Goal: Obtain resource: Download file/media

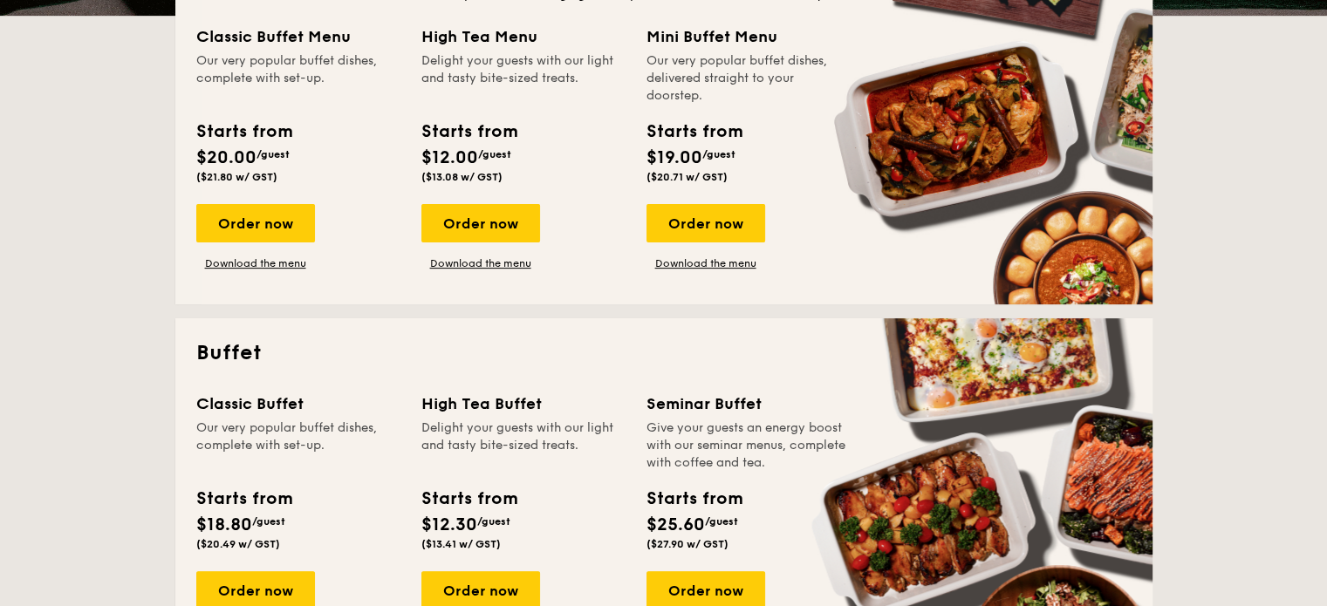
scroll to position [599, 0]
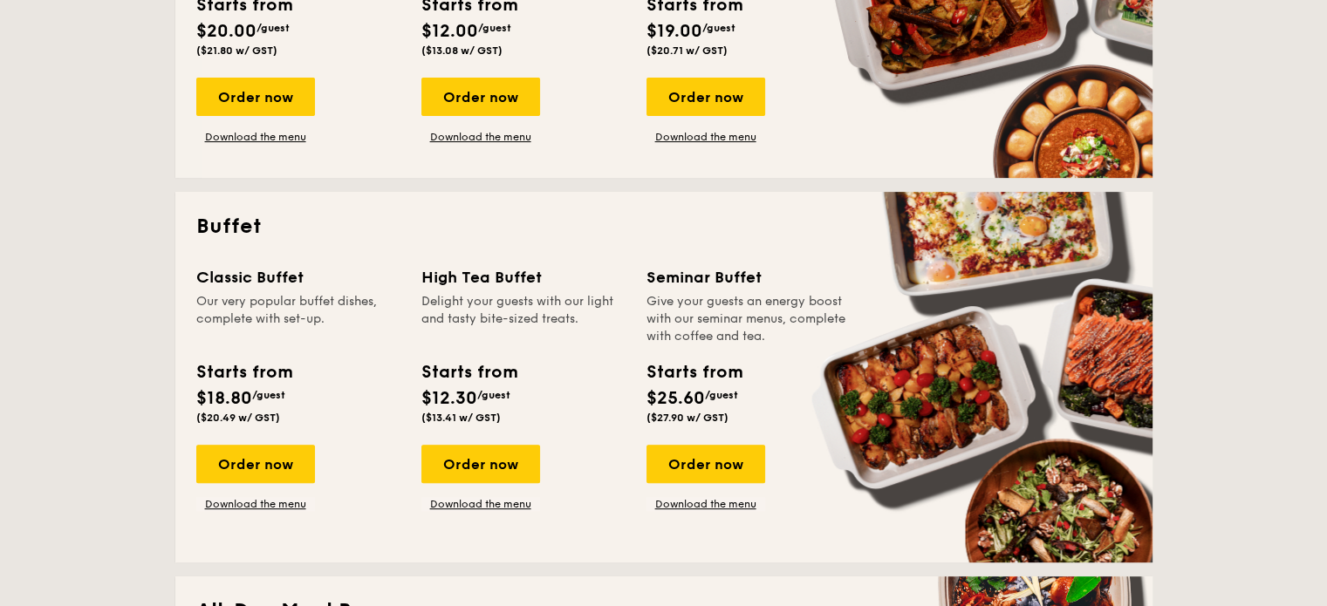
drag, startPoint x: 1333, startPoint y: 68, endPoint x: 1339, endPoint y: 141, distance: 73.5
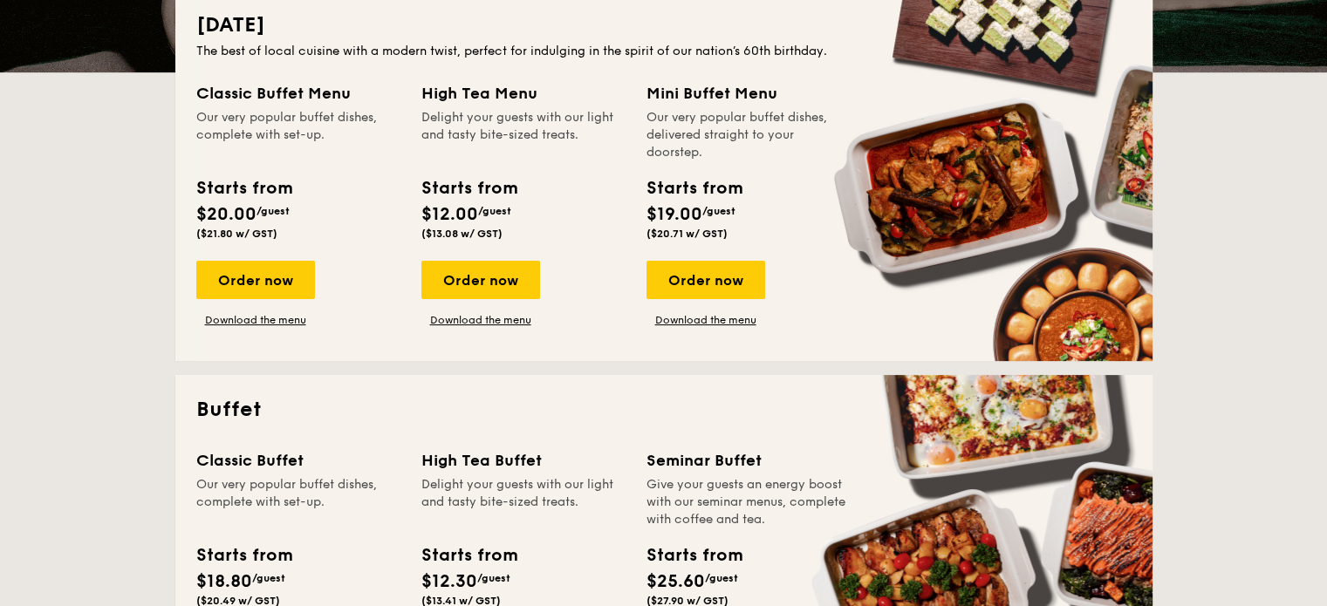
scroll to position [411, 0]
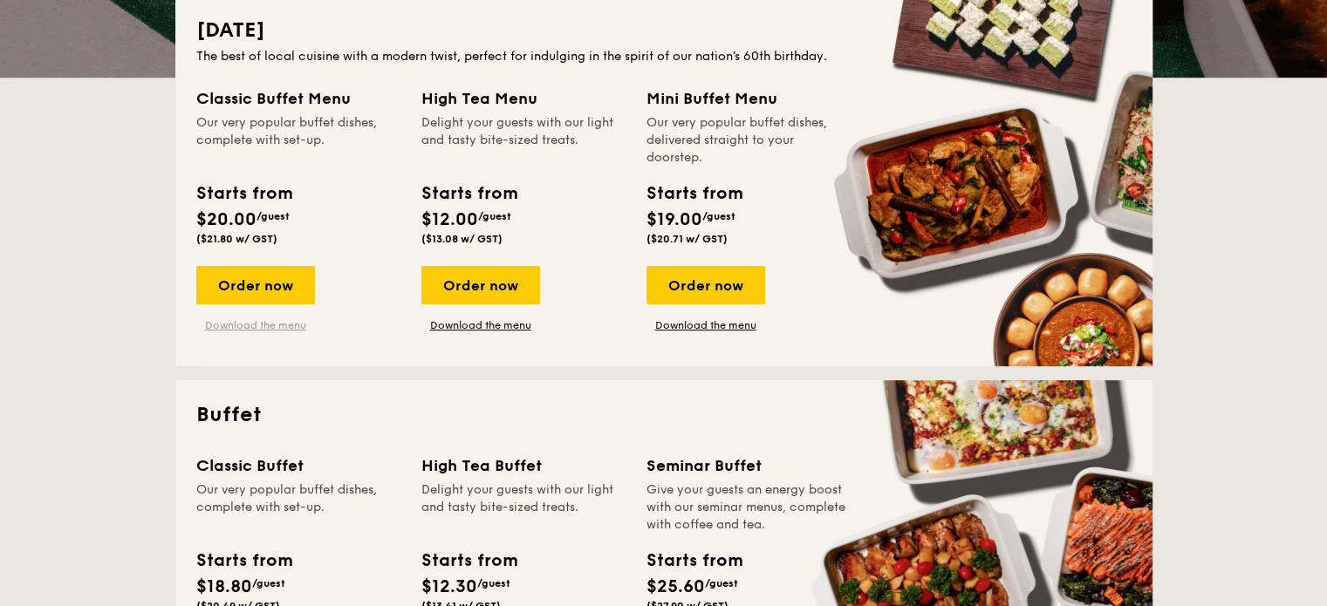
click at [262, 326] on link "Download the menu" at bounding box center [255, 325] width 119 height 14
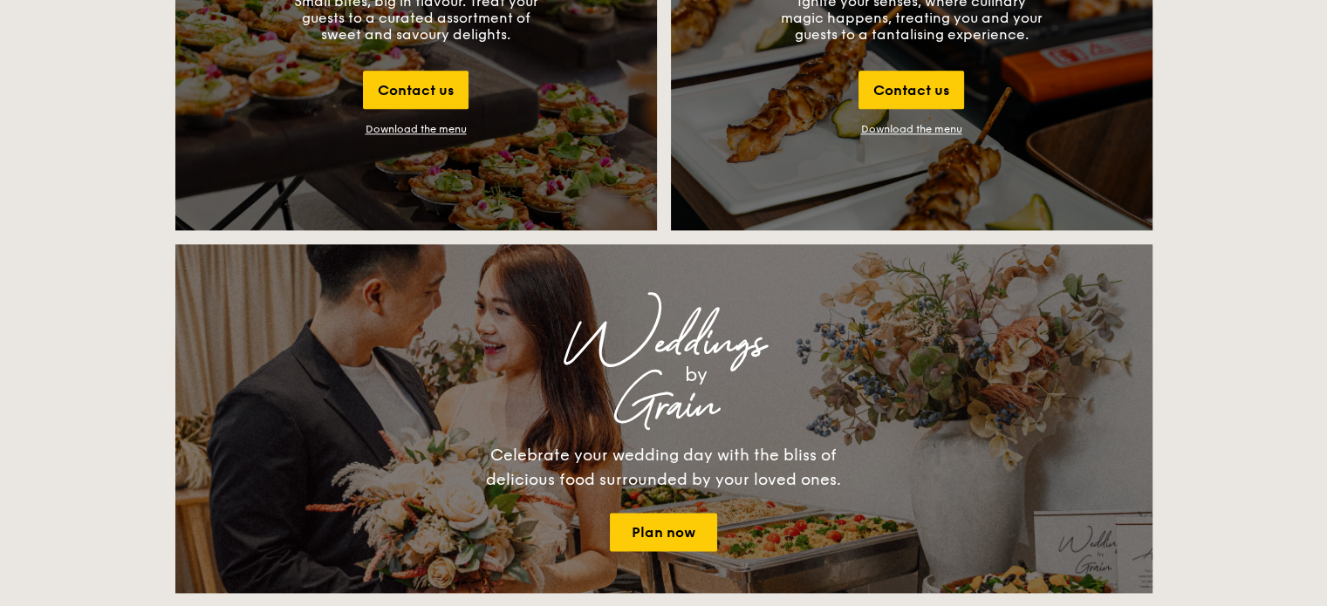
scroll to position [1919, 0]
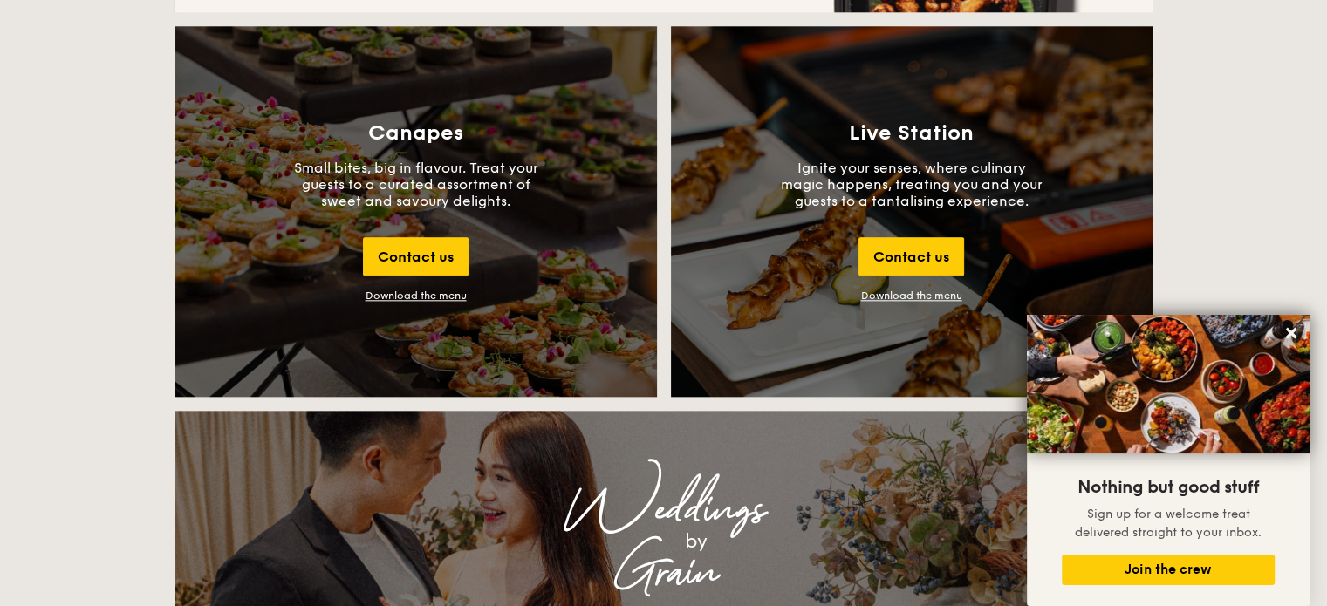
click at [433, 287] on div "Canapes Small bites, big in flavour. Treat your guests to a curated assortment …" at bounding box center [415, 211] width 481 height 371
click at [433, 296] on div "Download the menu" at bounding box center [415, 296] width 101 height 12
